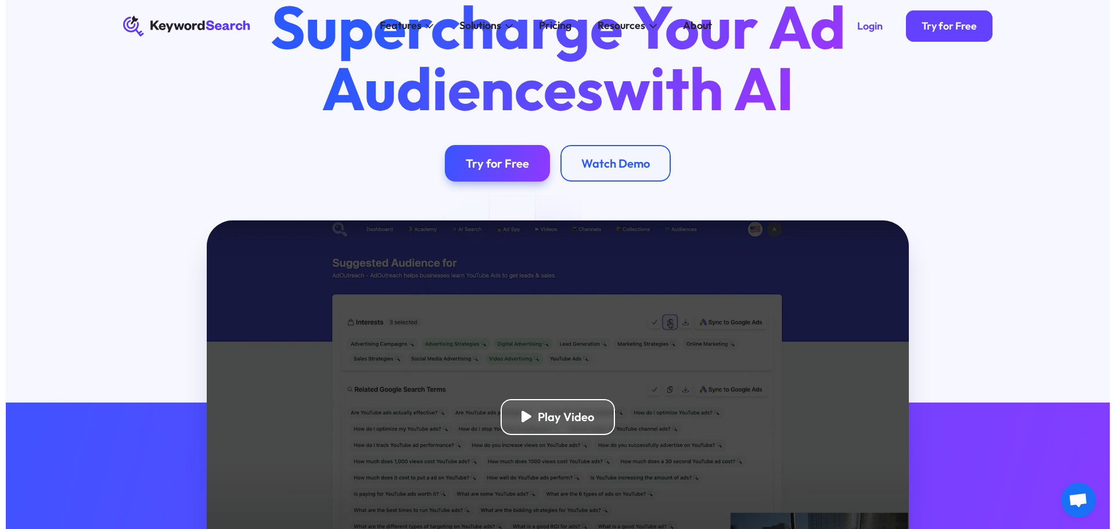
scroll to position [290, 0]
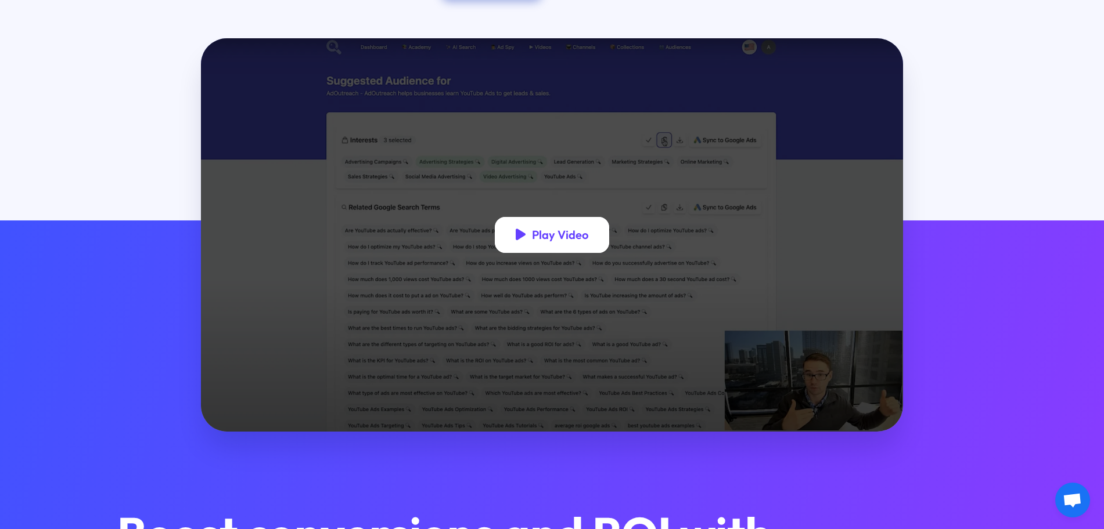
click at [504, 232] on div "Play Video" at bounding box center [552, 235] width 115 height 37
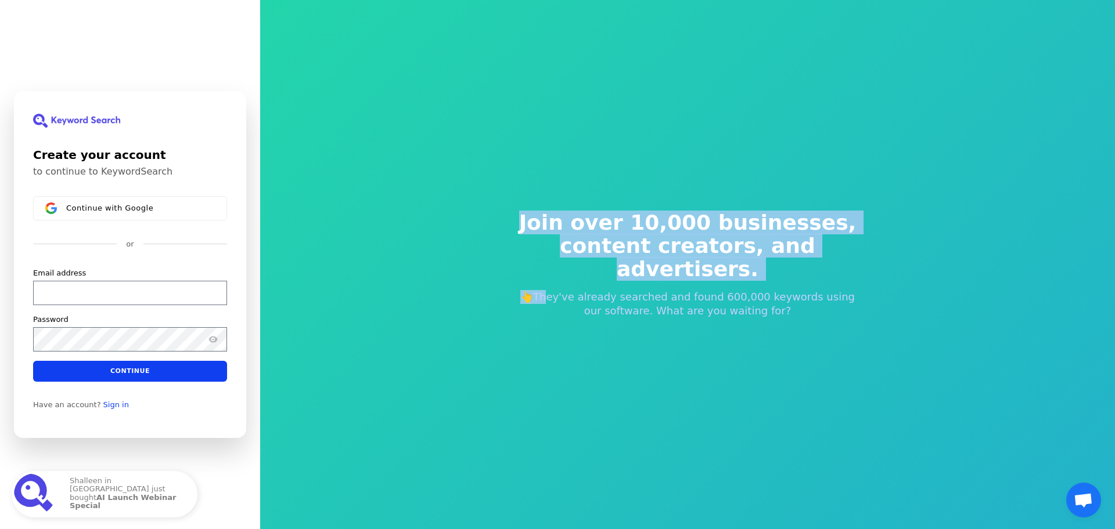
drag, startPoint x: 479, startPoint y: 243, endPoint x: 553, endPoint y: 289, distance: 87.3
click at [553, 289] on div "Join over 10,000 businesses, content creators, and advertisers. 👆They've alread…" at bounding box center [687, 264] width 855 height 529
click at [553, 290] on p "👆They've already searched and found 600,000 keywords using our software. What a…" at bounding box center [687, 304] width 353 height 28
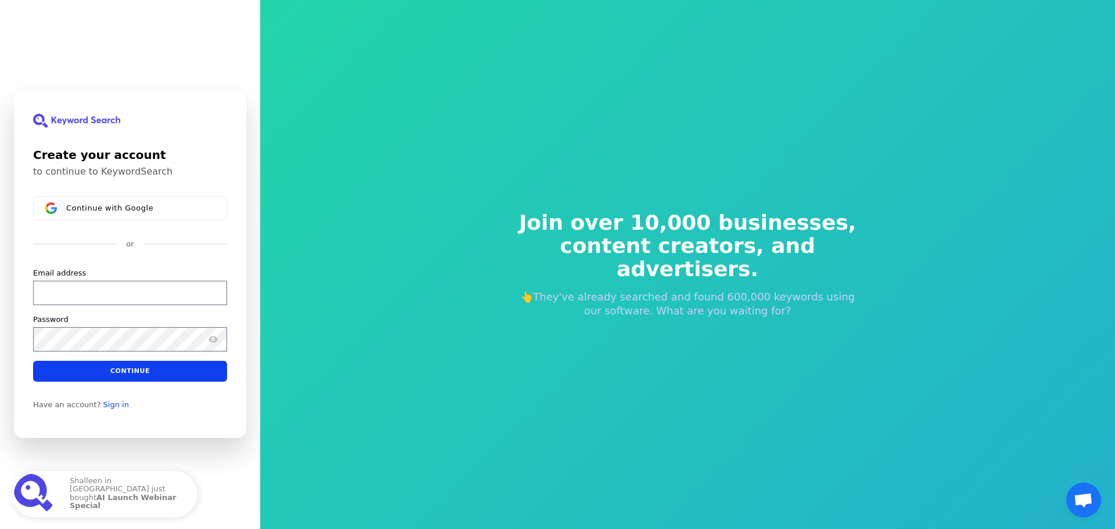
click at [336, 265] on div "Join over 10,000 businesses, content creators, and advertisers. 👆They've alread…" at bounding box center [687, 264] width 855 height 529
